Goal: Register for event/course

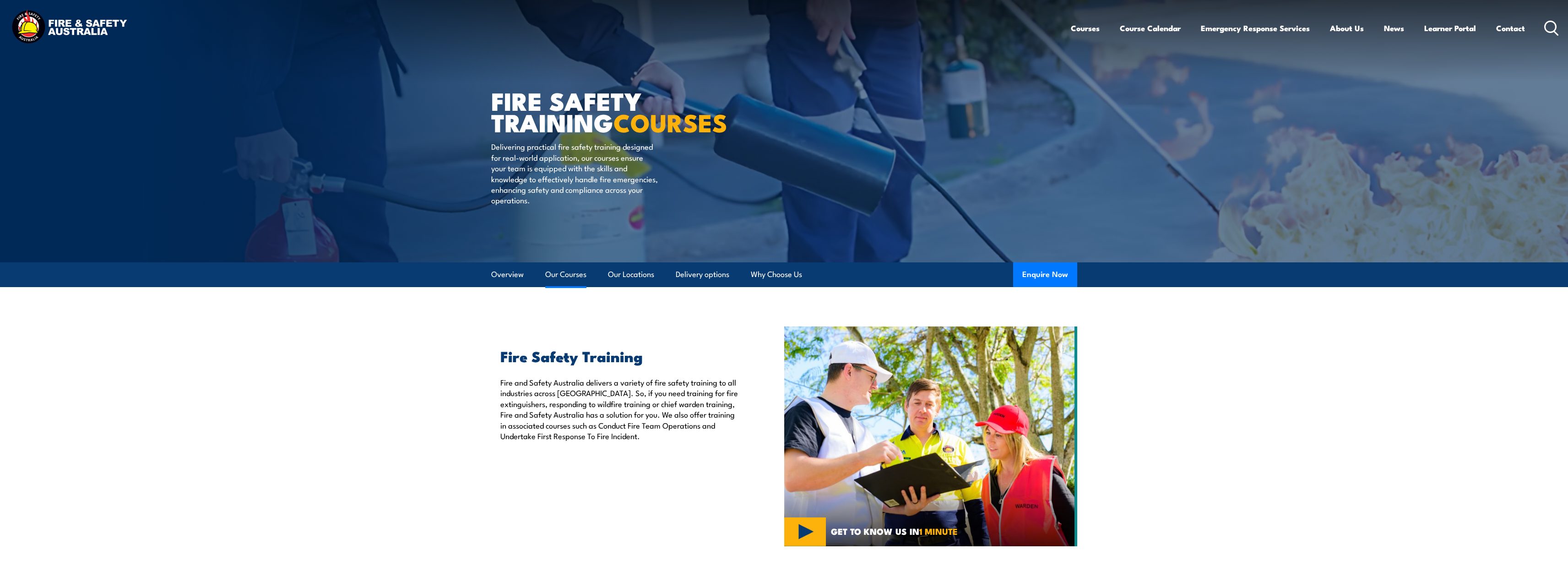
click at [572, 278] on link "Our Courses" at bounding box center [566, 275] width 41 height 24
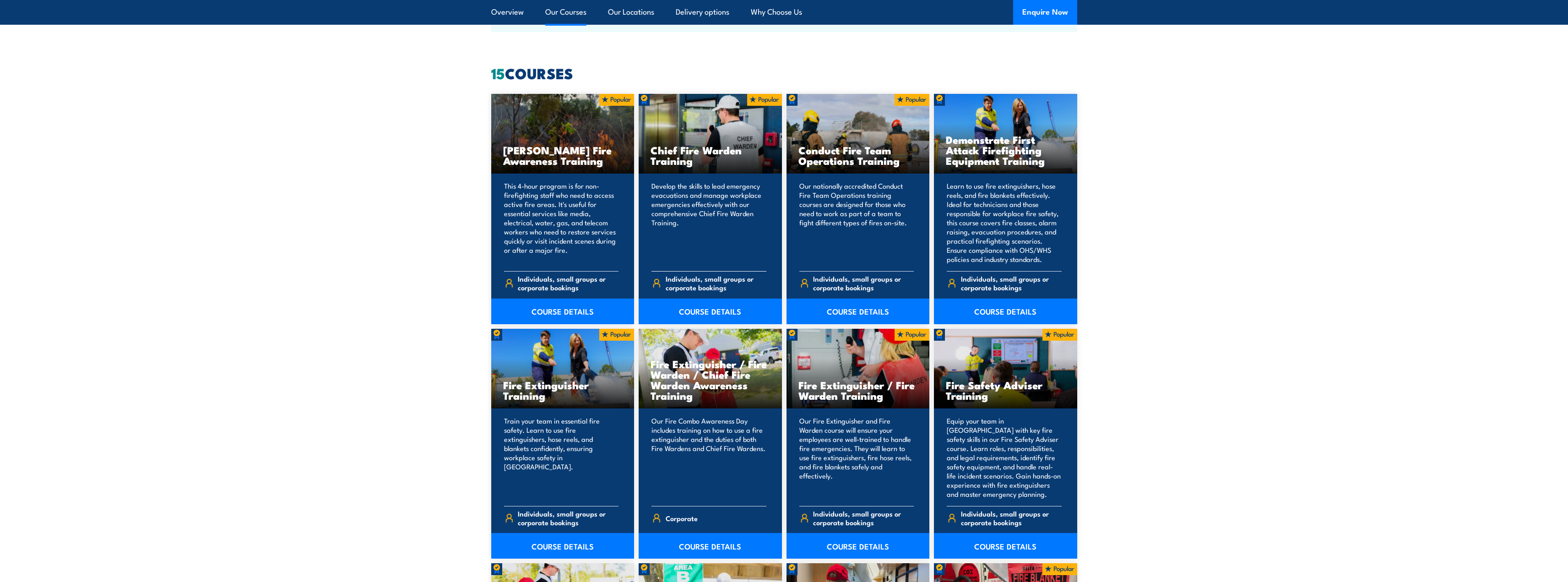
scroll to position [695, 0]
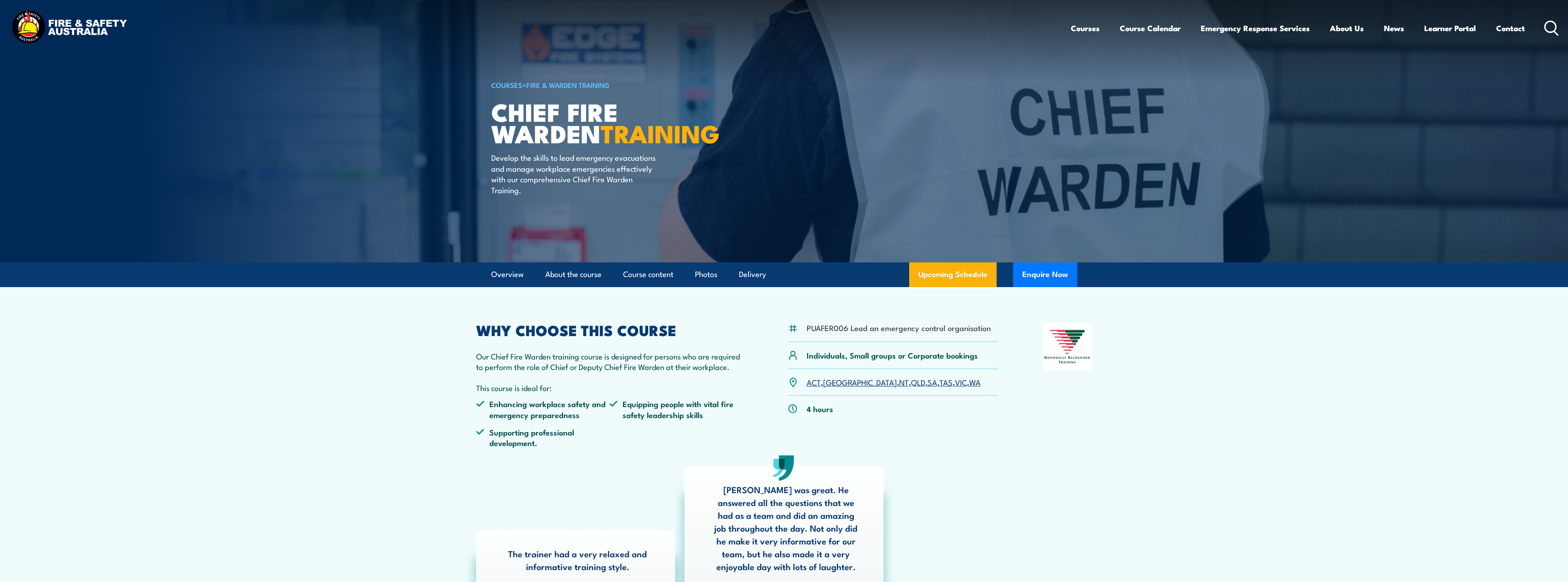
click at [928, 383] on link "SA" at bounding box center [933, 382] width 10 height 11
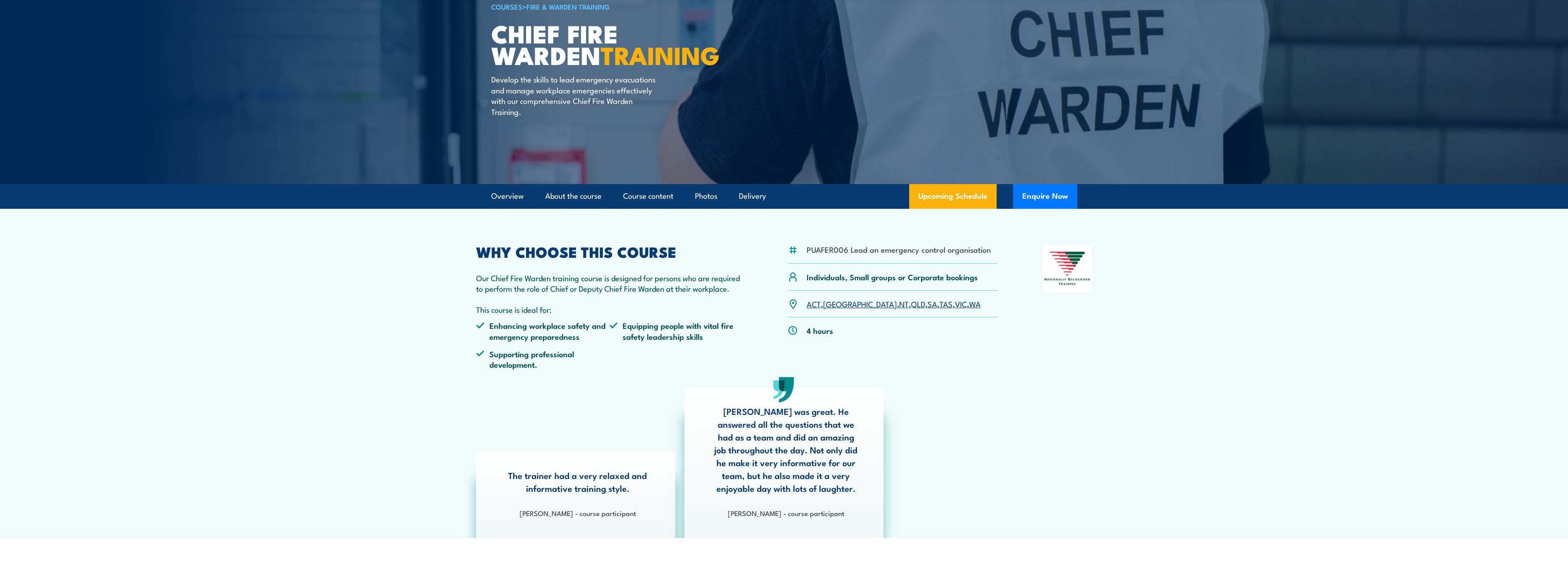
scroll to position [353, 0]
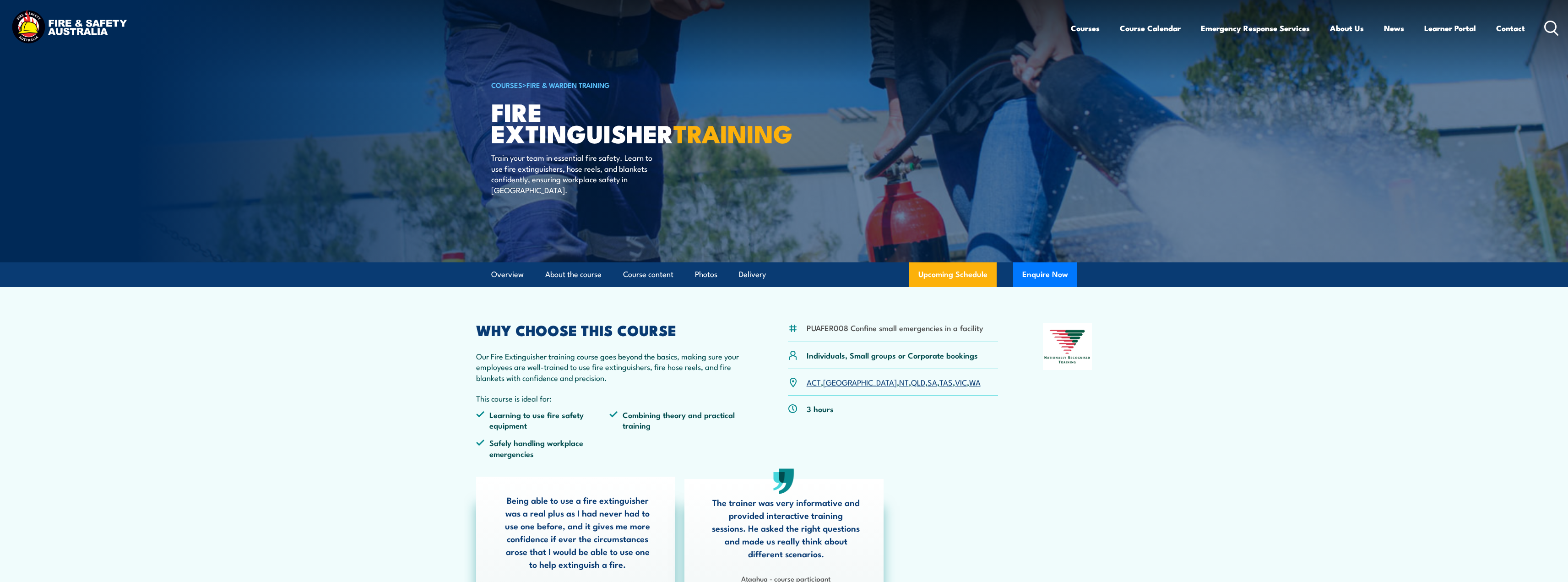
click at [928, 385] on link "SA" at bounding box center [933, 382] width 10 height 11
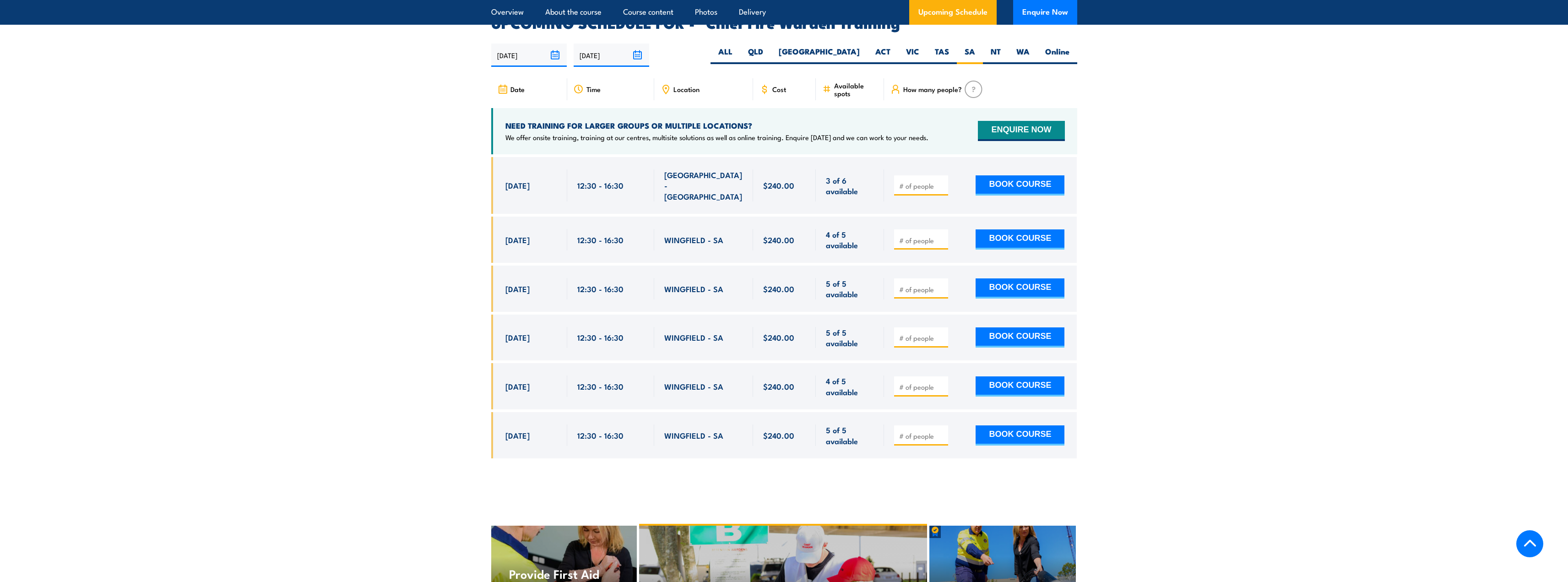
scroll to position [1633, 0]
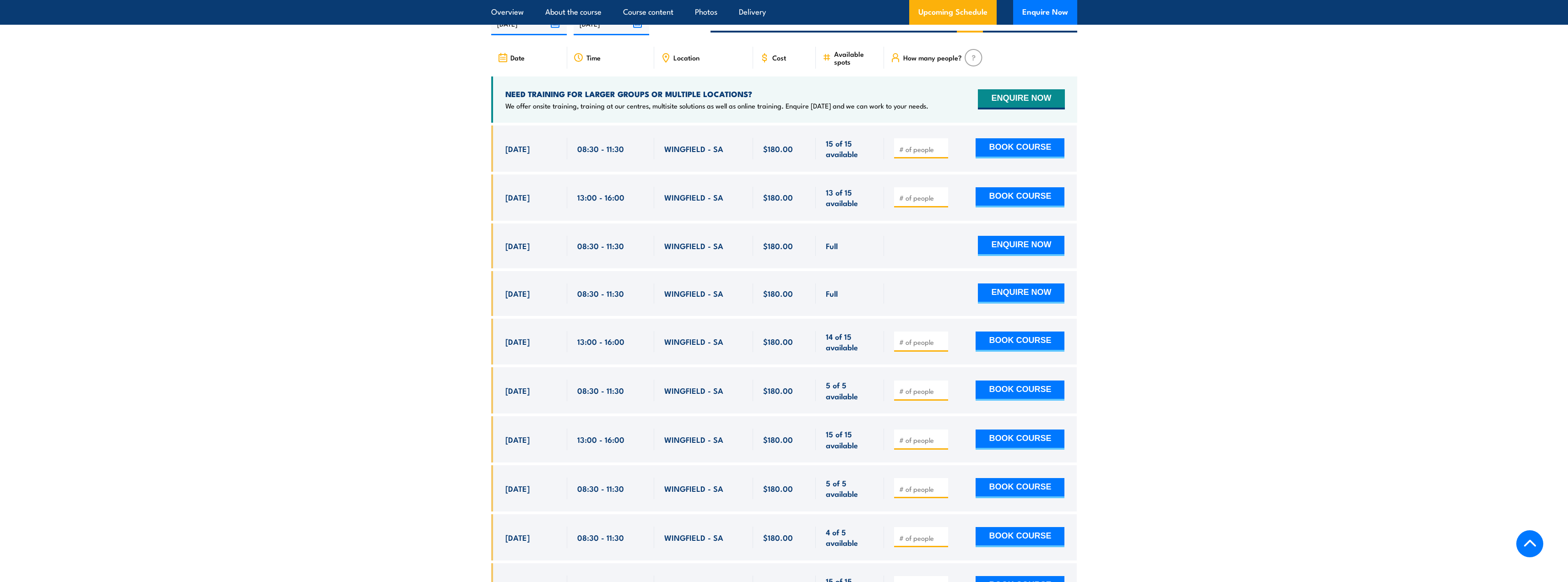
scroll to position [1582, 0]
